Goal: Task Accomplishment & Management: Manage account settings

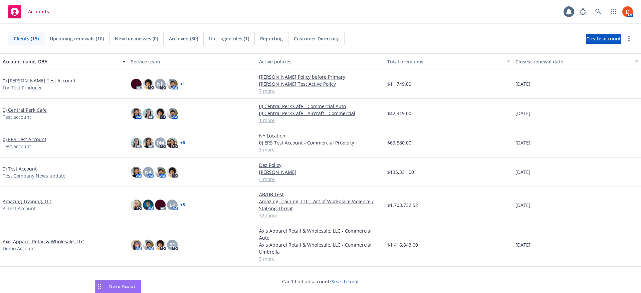
drag, startPoint x: 30, startPoint y: 0, endPoint x: 141, endPoint y: 18, distance: 112.5
click at [141, 18] on div "Accounts 1 AM" at bounding box center [320, 12] width 641 height 24
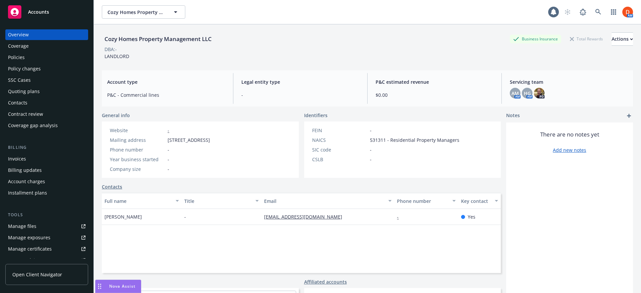
click at [60, 56] on div "Policies" at bounding box center [46, 57] width 77 height 11
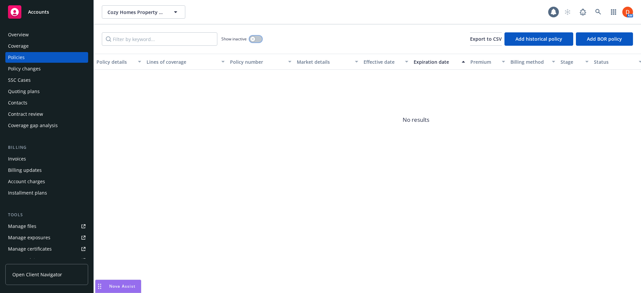
click at [255, 41] on button "button" at bounding box center [255, 39] width 13 height 7
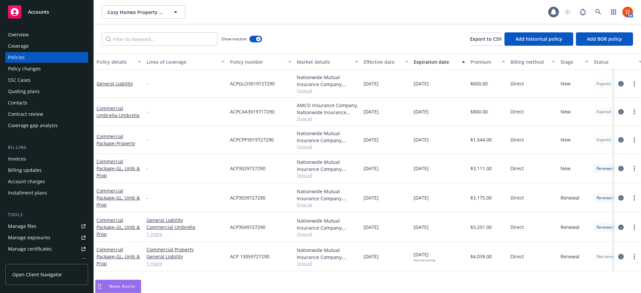
click at [620, 258] on icon "circleInformation" at bounding box center [620, 256] width 5 height 5
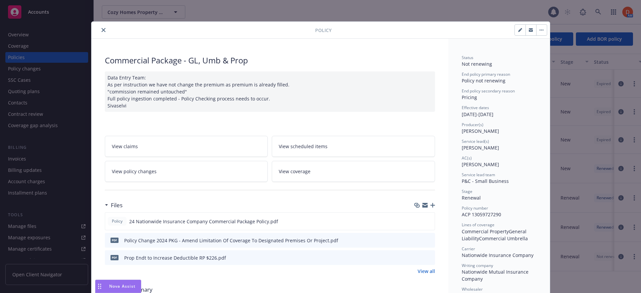
click at [103, 33] on div at bounding box center [204, 30] width 221 height 8
click at [103, 32] on button "close" at bounding box center [103, 30] width 8 height 8
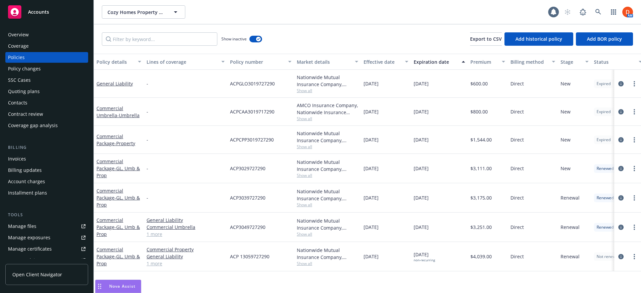
click at [47, 92] on div "Quoting plans" at bounding box center [46, 91] width 77 height 11
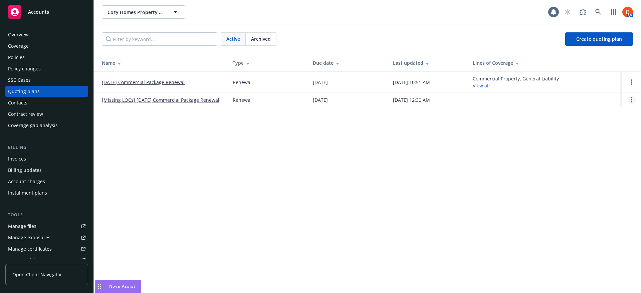
click at [632, 102] on link "Open options" at bounding box center [631, 100] width 8 height 8
click at [606, 92] on link "Archive" at bounding box center [597, 94] width 58 height 13
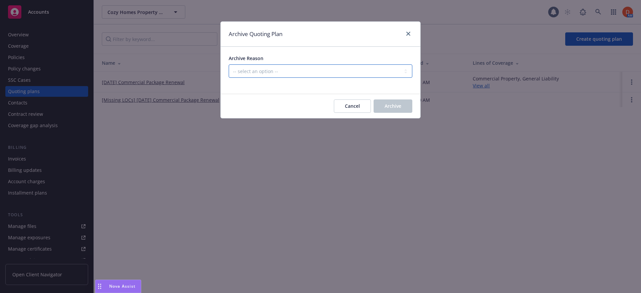
click at [351, 74] on select "-- select an option -- All policies in this renewal plan are auto-renewed Creat…" at bounding box center [321, 70] width 184 height 13
select select "ARCHIVED_CREATED_IN_ERROR"
click at [229, 64] on select "-- select an option -- All policies in this renewal plan are auto-renewed Creat…" at bounding box center [321, 70] width 184 height 13
click at [411, 101] on button "Archive" at bounding box center [392, 105] width 39 height 13
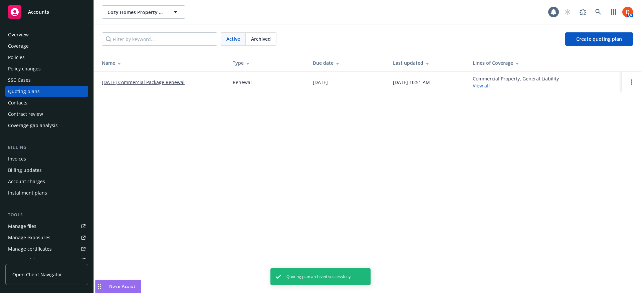
click at [48, 223] on link "Manage files" at bounding box center [46, 226] width 83 height 11
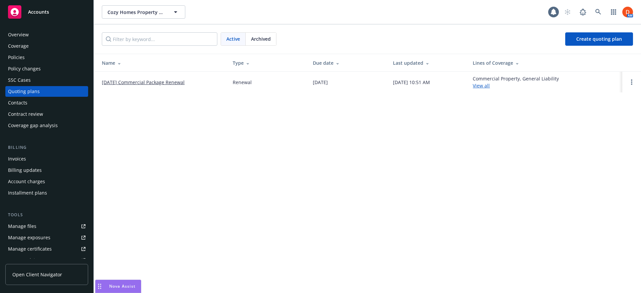
click at [40, 37] on div "Overview" at bounding box center [46, 34] width 77 height 11
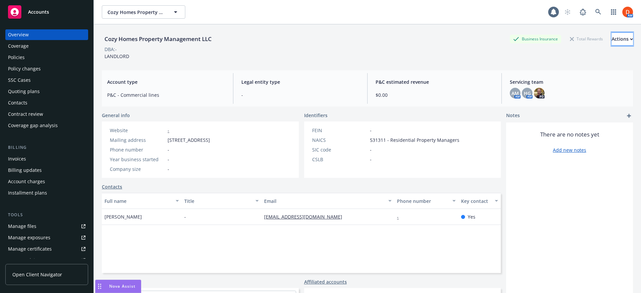
click at [612, 40] on div "Actions" at bounding box center [621, 39] width 21 height 13
click at [35, 93] on div "Quoting plans" at bounding box center [24, 91] width 32 height 11
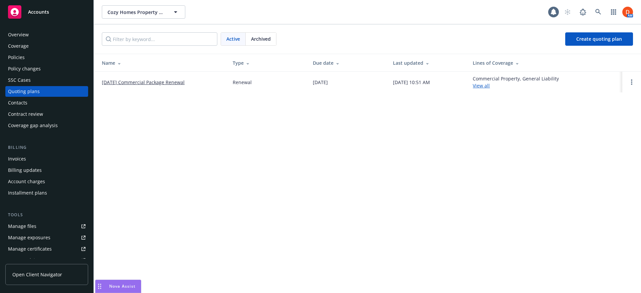
click at [176, 83] on link "[DATE] Commercial Package Renewal" at bounding box center [143, 82] width 83 height 7
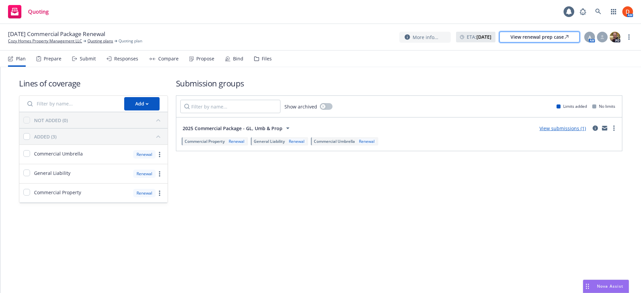
click at [539, 39] on div "View renewal prep case" at bounding box center [539, 37] width 58 height 10
click at [631, 39] on link "more" at bounding box center [629, 37] width 8 height 8
click at [467, 62] on nav "Plan Prepare Submit Responses Compare Propose Bind Files" at bounding box center [320, 59] width 625 height 16
click at [139, 64] on div "Plan Prepare Submit Responses Compare Propose Bind Files" at bounding box center [140, 59] width 264 height 16
click at [130, 59] on div "Responses" at bounding box center [126, 58] width 24 height 5
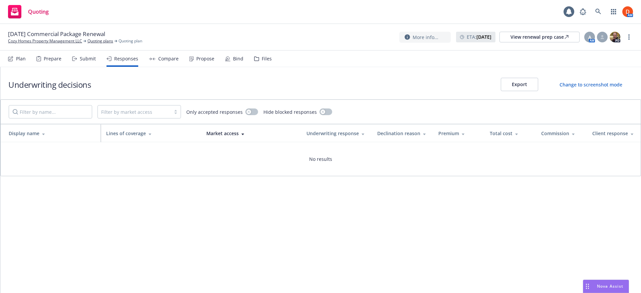
click at [168, 59] on div "Compare" at bounding box center [168, 58] width 20 height 5
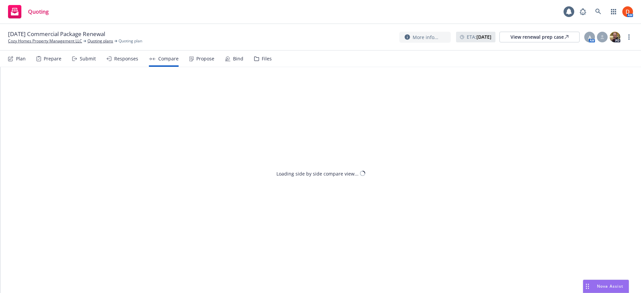
click at [81, 62] on div "Submit" at bounding box center [84, 59] width 24 height 16
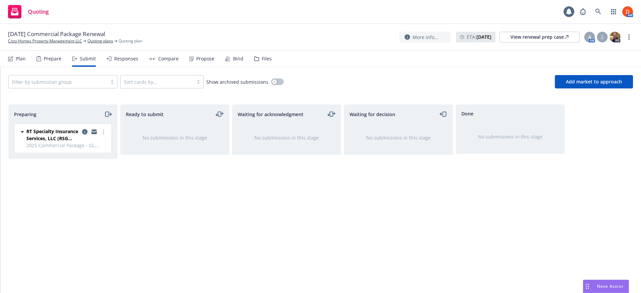
click at [85, 131] on icon "copy logging email" at bounding box center [84, 131] width 5 height 5
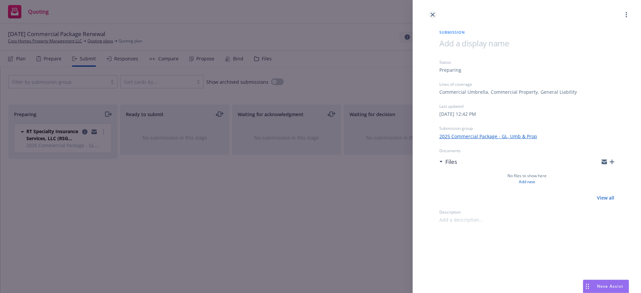
click at [433, 17] on link "close" at bounding box center [433, 15] width 8 height 8
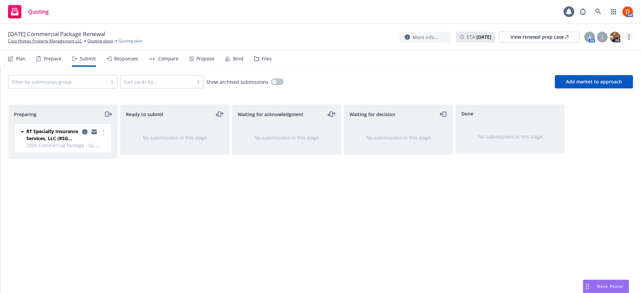
click at [629, 37] on circle "more" at bounding box center [628, 36] width 1 height 1
click at [623, 102] on link "Archive quoting plan" at bounding box center [595, 103] width 74 height 13
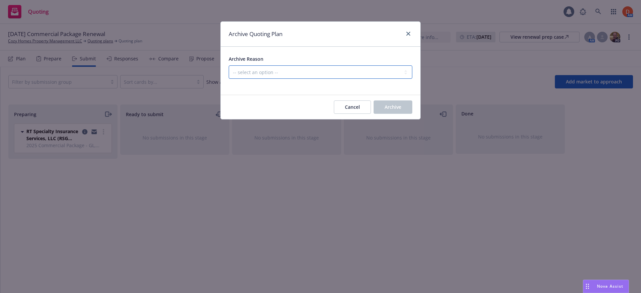
click at [351, 71] on select "-- select an option -- All policies in this renewal plan are auto-renewed Creat…" at bounding box center [321, 71] width 184 height 13
select select "ARCHIVED_RENEWAL_ACCOUNT_CHURNED"
click at [229, 65] on select "-- select an option -- All policies in this renewal plan are auto-renewed Creat…" at bounding box center [321, 71] width 184 height 13
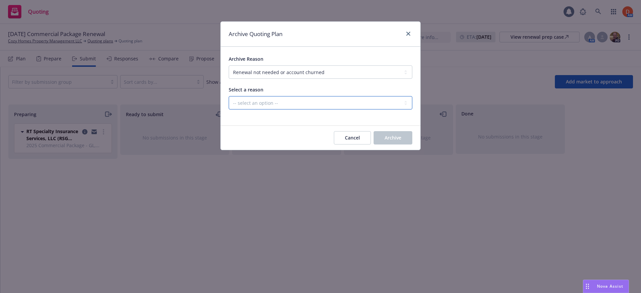
click at [330, 103] on select "-- select an option -- Blocked Client acquired, or no longer in business Client…" at bounding box center [321, 102] width 184 height 13
select select "ARCHIVED_RENEWAL_ACCOUNT_CHURNED_PRICING"
click at [229, 96] on select "-- select an option -- Blocked Client acquired, or no longer in business Client…" at bounding box center [321, 102] width 184 height 13
click at [396, 134] on button "Archive" at bounding box center [392, 137] width 39 height 13
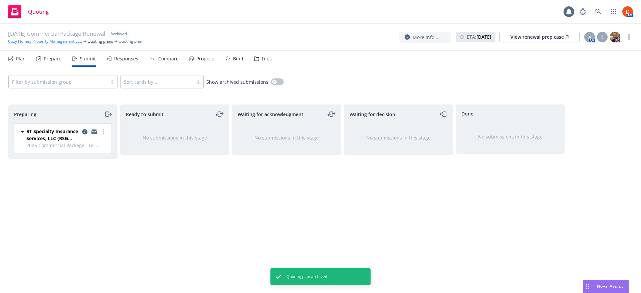
click at [76, 41] on link "Cozy Homes Property Management LLC" at bounding box center [45, 41] width 74 height 6
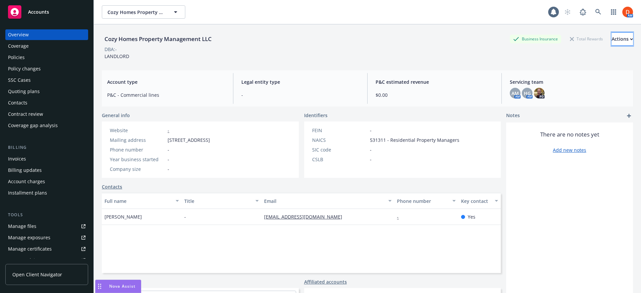
click at [611, 43] on div "Actions" at bounding box center [621, 39] width 21 height 13
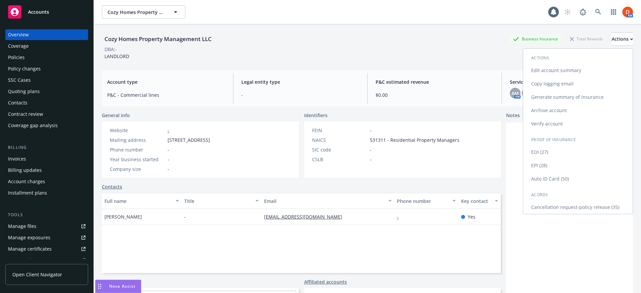
click at [567, 109] on link "Archive account" at bounding box center [577, 110] width 109 height 13
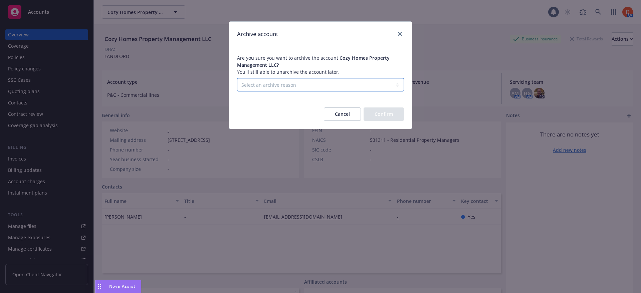
click at [356, 83] on select "Select an archive reason Client declined proposal Client went out of business C…" at bounding box center [320, 84] width 167 height 13
select select "CLIENT_DECLINED_PROPOSAL"
click at [237, 78] on select "Select an archive reason Client declined proposal Client went out of business C…" at bounding box center [320, 84] width 167 height 13
click at [383, 121] on div "Cancel Confirm" at bounding box center [320, 113] width 183 height 29
click at [387, 116] on button "Confirm" at bounding box center [383, 113] width 40 height 13
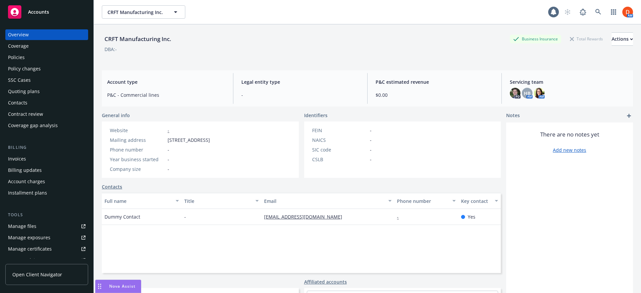
click at [52, 55] on div "Policies" at bounding box center [46, 57] width 77 height 11
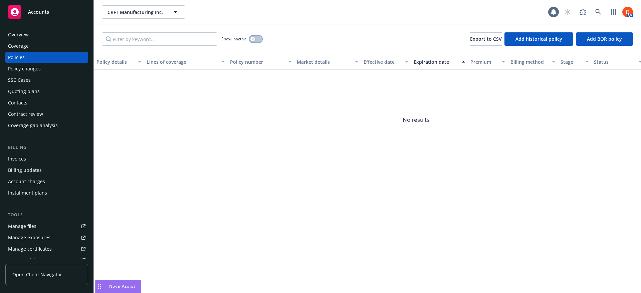
click at [252, 41] on button "button" at bounding box center [255, 39] width 13 height 7
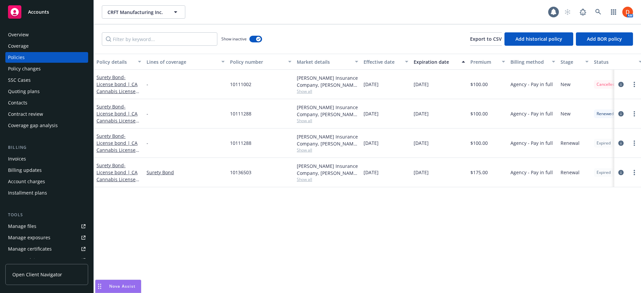
click at [50, 90] on div "Quoting plans" at bounding box center [46, 91] width 77 height 11
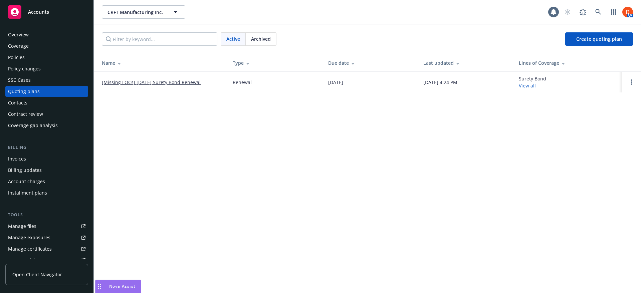
click at [155, 82] on link "[Missing LOCs] 05/29/24 Surety Bond Renewal" at bounding box center [151, 82] width 99 height 7
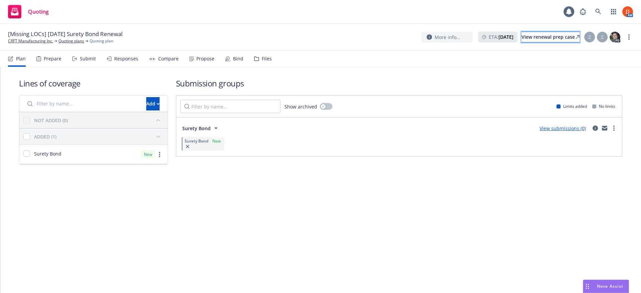
click at [521, 36] on div "View renewal prep case" at bounding box center [550, 37] width 58 height 10
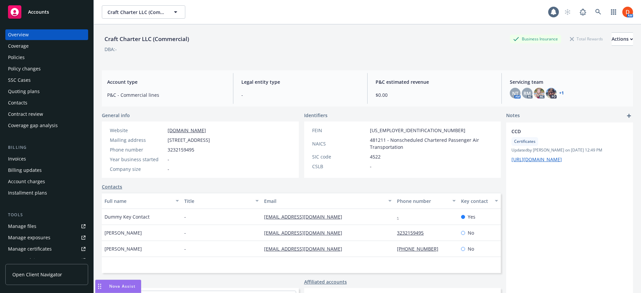
click at [20, 59] on div "Policies" at bounding box center [16, 57] width 17 height 11
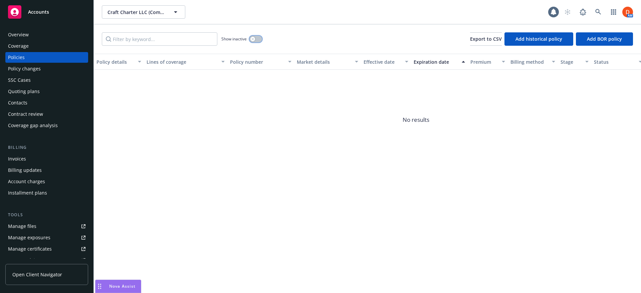
click at [256, 37] on button "button" at bounding box center [255, 39] width 13 height 7
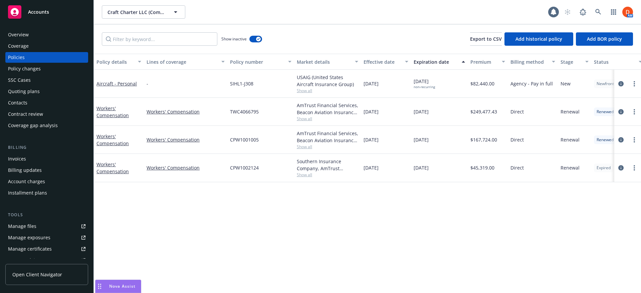
click at [306, 176] on span "Show all" at bounding box center [327, 175] width 61 height 6
click at [46, 221] on link "Manage files" at bounding box center [46, 226] width 83 height 11
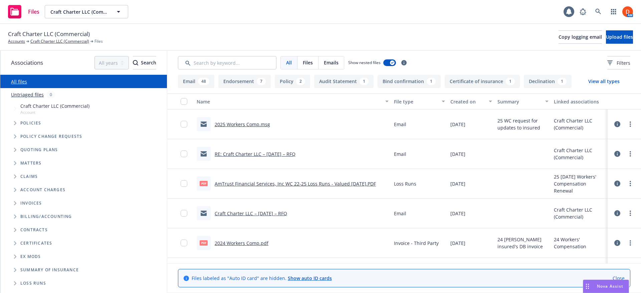
click at [254, 125] on link "2025 Workers Comp.msg" at bounding box center [242, 124] width 55 height 6
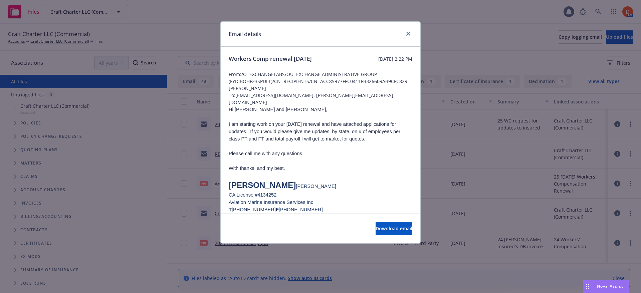
click at [410, 38] on div at bounding box center [406, 34] width 11 height 9
click at [410, 35] on icon "close" at bounding box center [408, 34] width 4 height 4
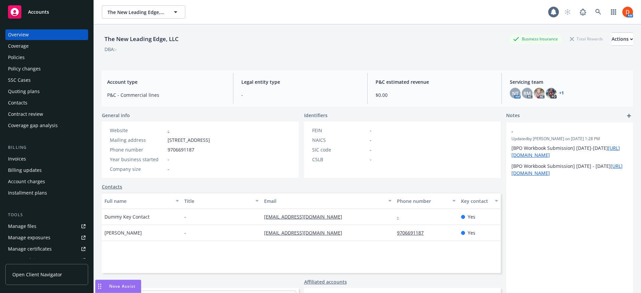
click at [26, 55] on div "Policies" at bounding box center [46, 57] width 77 height 11
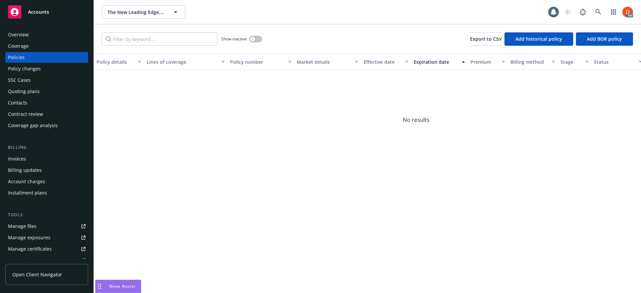
click at [255, 42] on div "Show inactive" at bounding box center [241, 38] width 41 height 13
click at [254, 39] on div "button" at bounding box center [252, 39] width 5 height 5
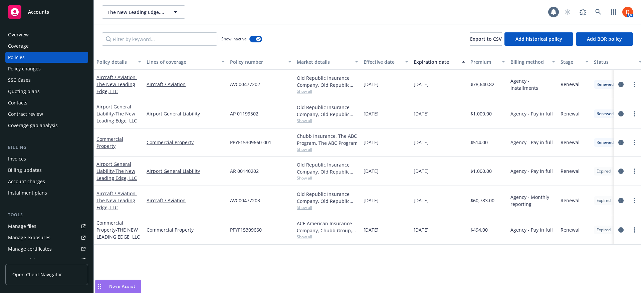
click at [48, 225] on link "Manage files" at bounding box center [46, 226] width 83 height 11
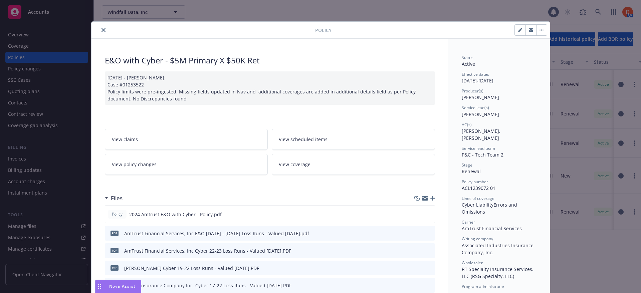
click at [101, 28] on icon "close" at bounding box center [103, 30] width 4 height 4
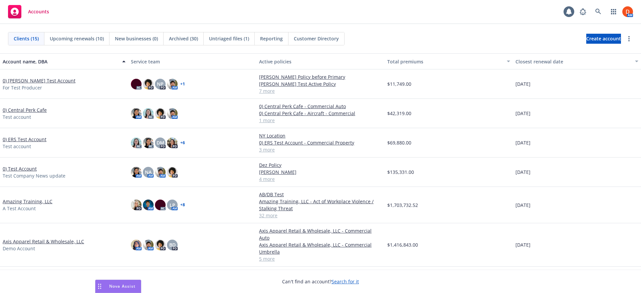
click at [43, 79] on link "0) [PERSON_NAME] Test Account" at bounding box center [39, 80] width 73 height 7
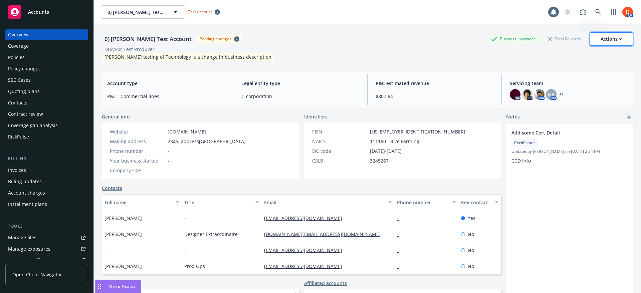
click at [623, 37] on button "Actions" at bounding box center [610, 38] width 43 height 13
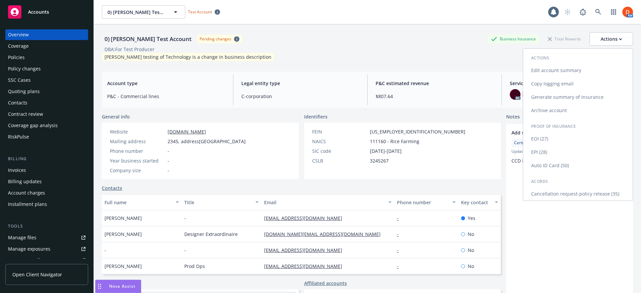
click at [579, 110] on link "Archive account" at bounding box center [577, 110] width 109 height 13
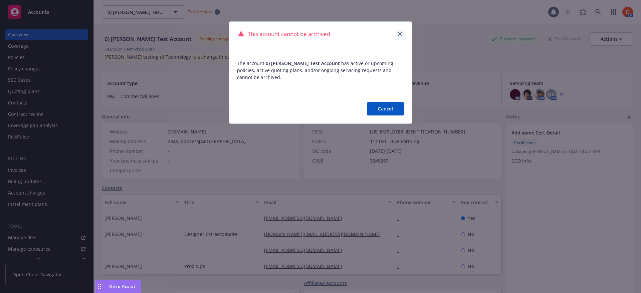
click at [402, 34] on link "close" at bounding box center [400, 34] width 8 height 8
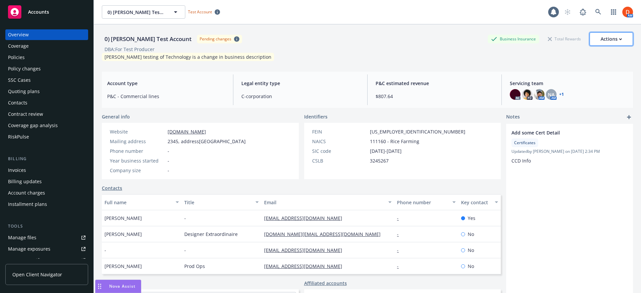
click at [616, 40] on div "Actions" at bounding box center [610, 39] width 21 height 13
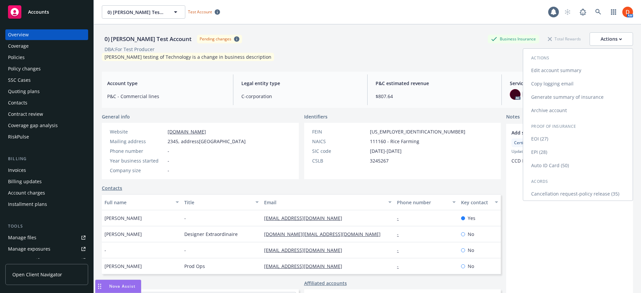
click at [568, 75] on link "Edit account summary" at bounding box center [577, 70] width 109 height 13
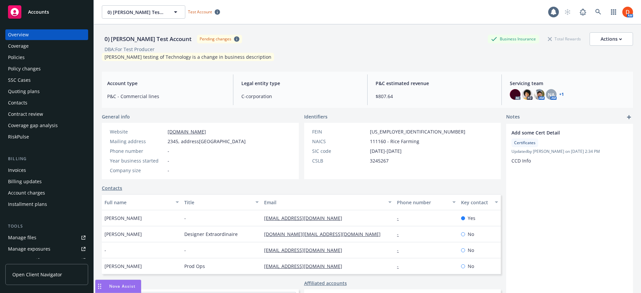
select select "US"
select select "C-corporation"
select select "CA"
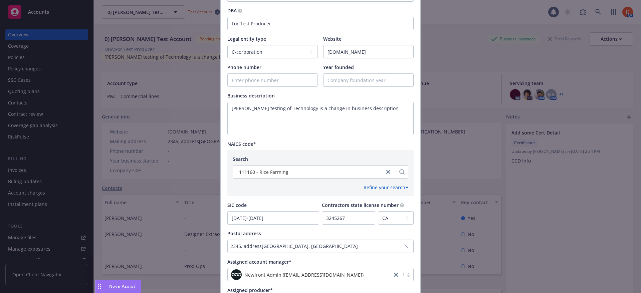
scroll to position [285, 0]
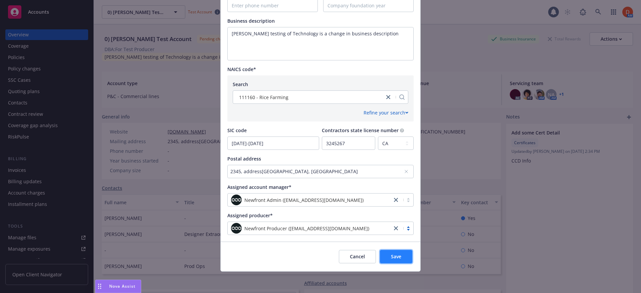
click at [398, 258] on span "Save" at bounding box center [396, 256] width 10 height 6
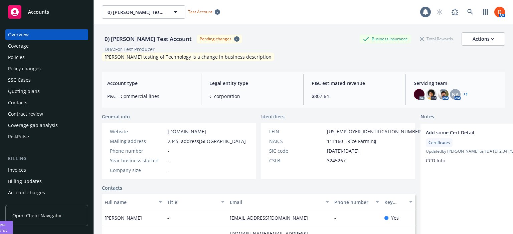
click at [36, 95] on div "Quoting plans" at bounding box center [24, 91] width 32 height 11
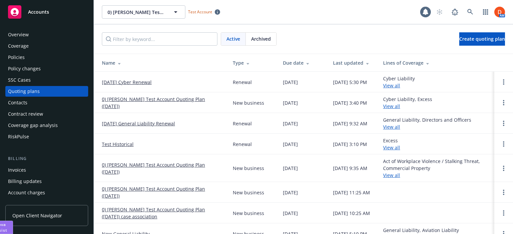
click at [36, 59] on div "Policies" at bounding box center [46, 57] width 77 height 11
